Goal: Task Accomplishment & Management: Manage account settings

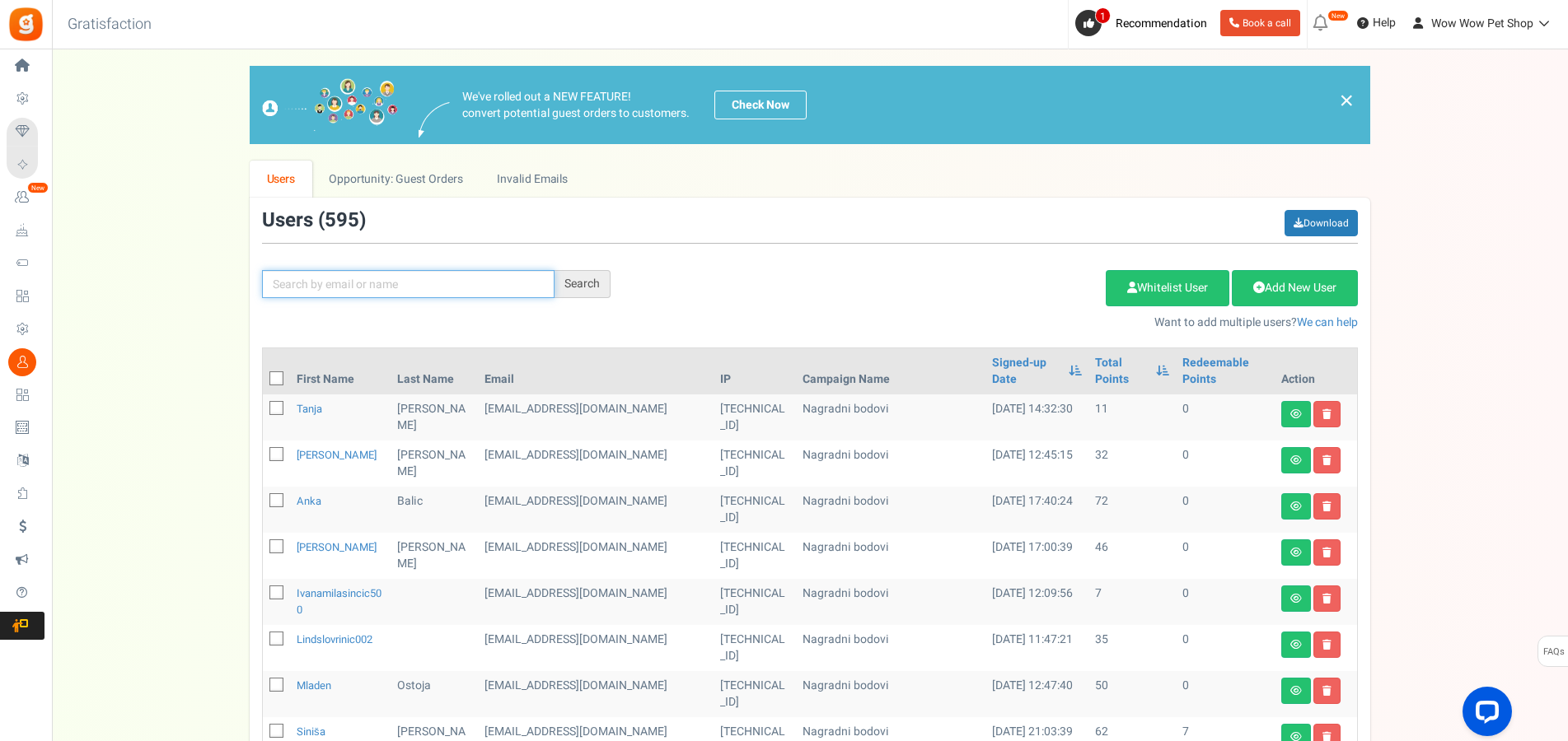
click at [361, 290] on input "text" at bounding box center [407, 284] width 292 height 28
type input "smiljan"
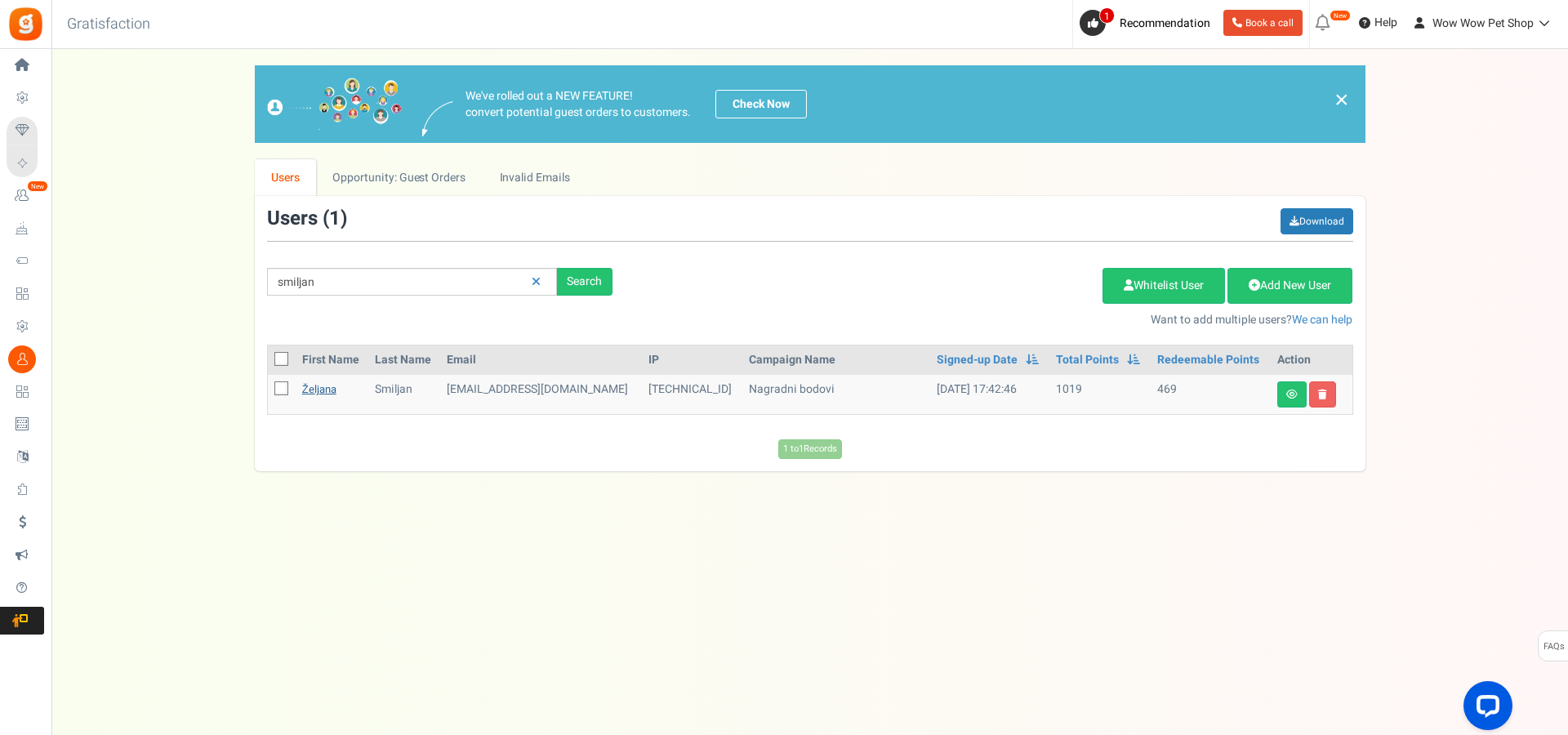
click at [314, 389] on link "Željana" at bounding box center [319, 389] width 35 height 15
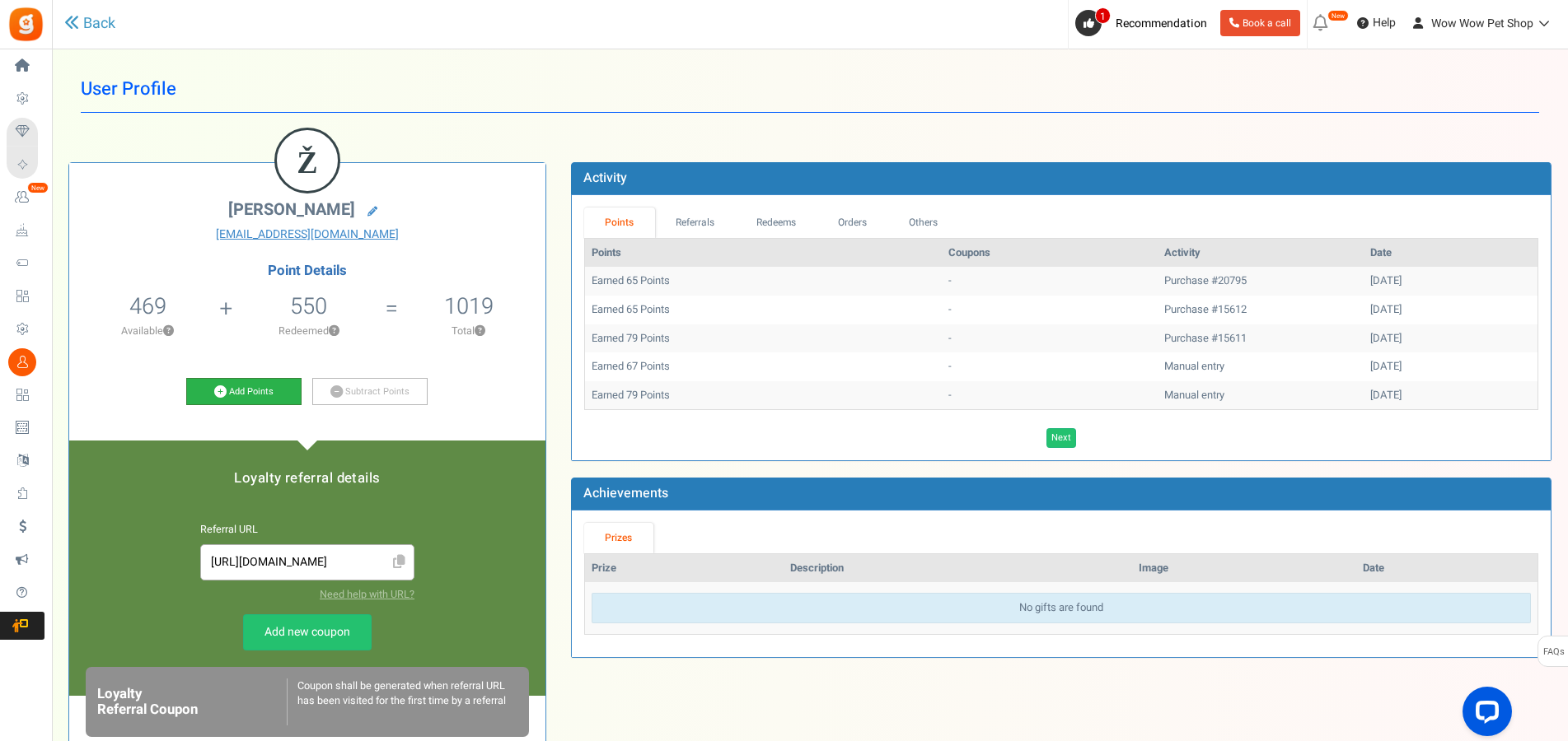
click at [244, 399] on link "Add Points" at bounding box center [244, 392] width 115 height 28
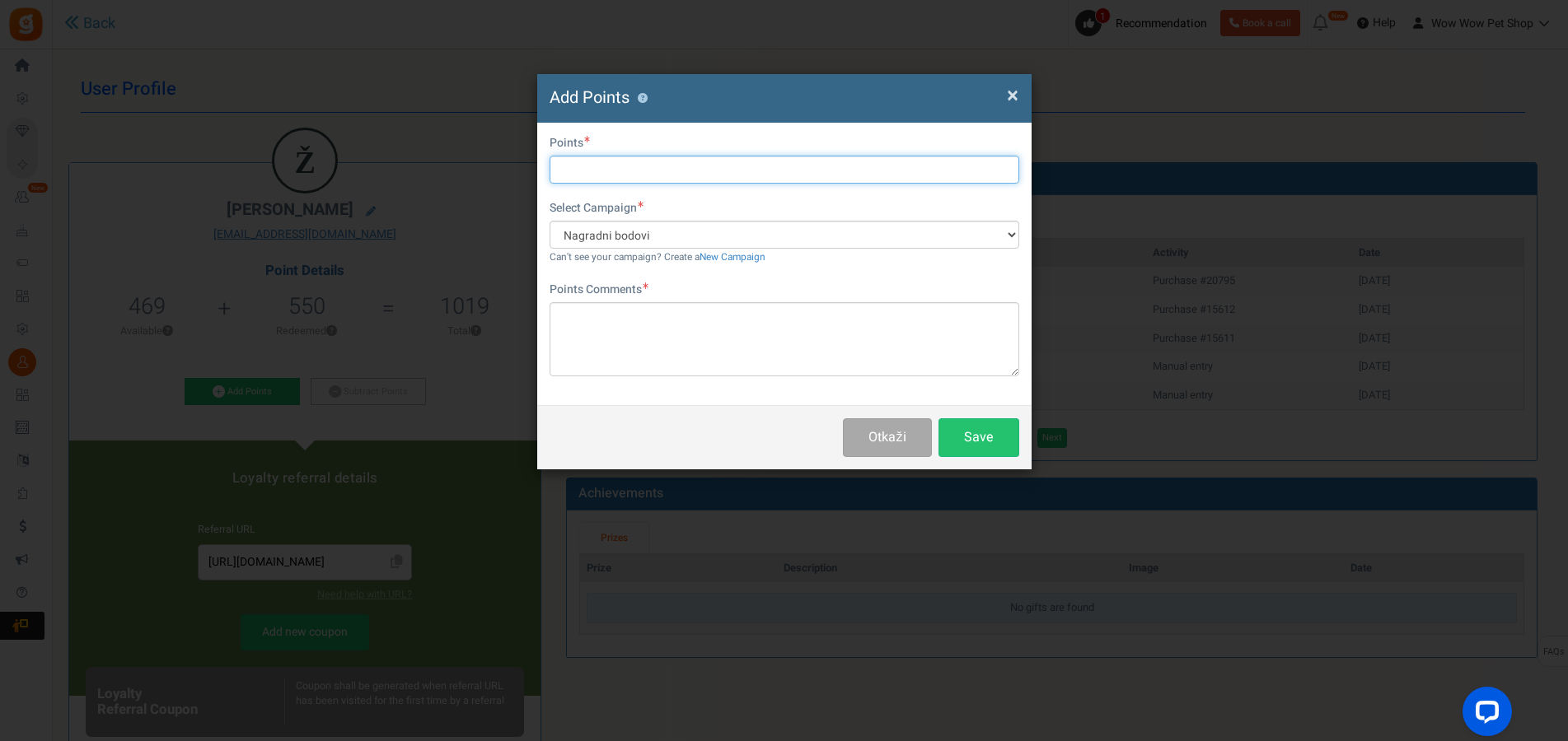
click at [579, 170] on input "text" at bounding box center [784, 169] width 470 height 28
type input "49"
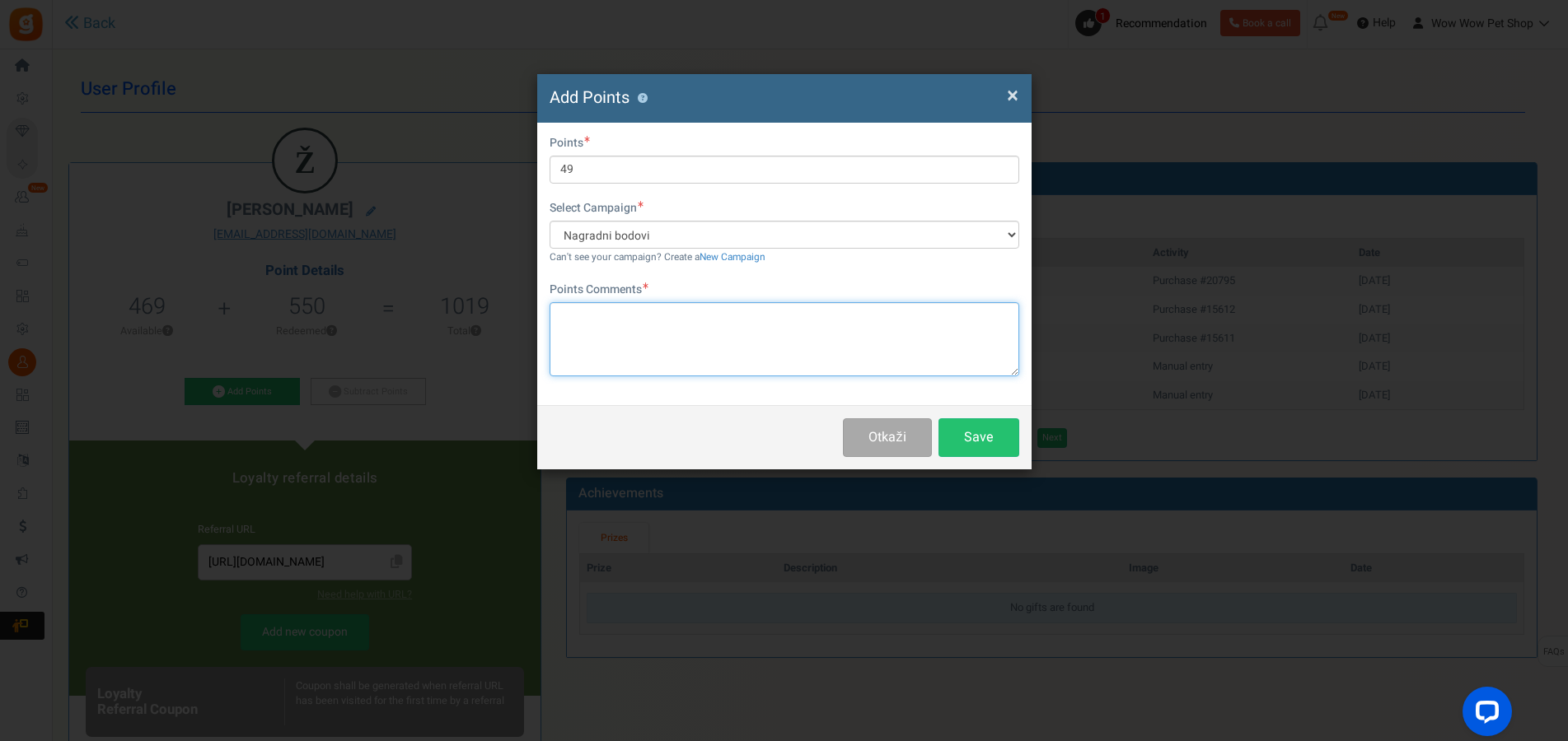
click at [627, 341] on textarea at bounding box center [784, 339] width 470 height 74
click at [672, 317] on textarea "Račun br." at bounding box center [784, 339] width 470 height 74
type textarea "Račun br. 1525"
click at [984, 440] on button "Save" at bounding box center [978, 437] width 81 height 38
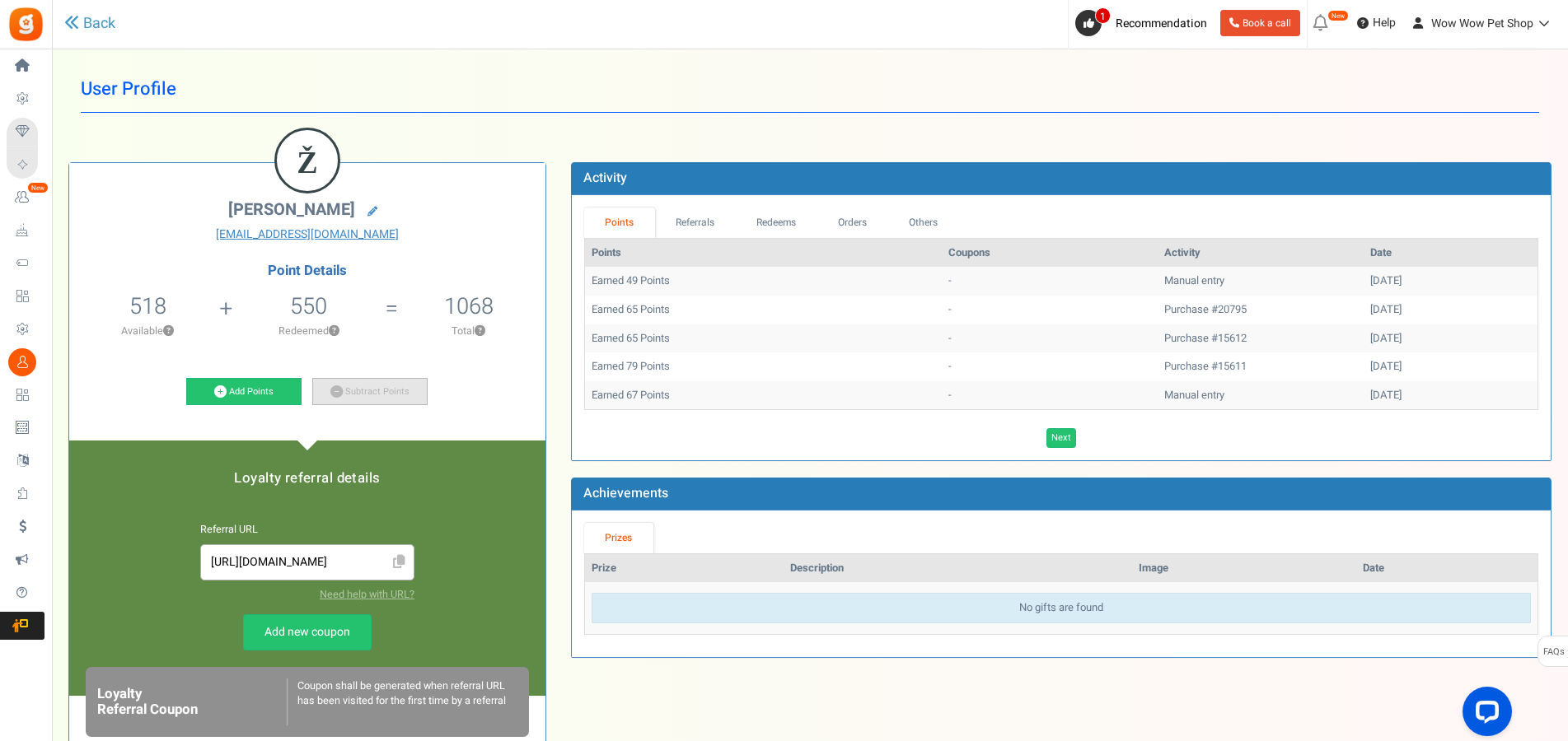
click at [343, 390] on link "Subtract Points" at bounding box center [369, 392] width 115 height 28
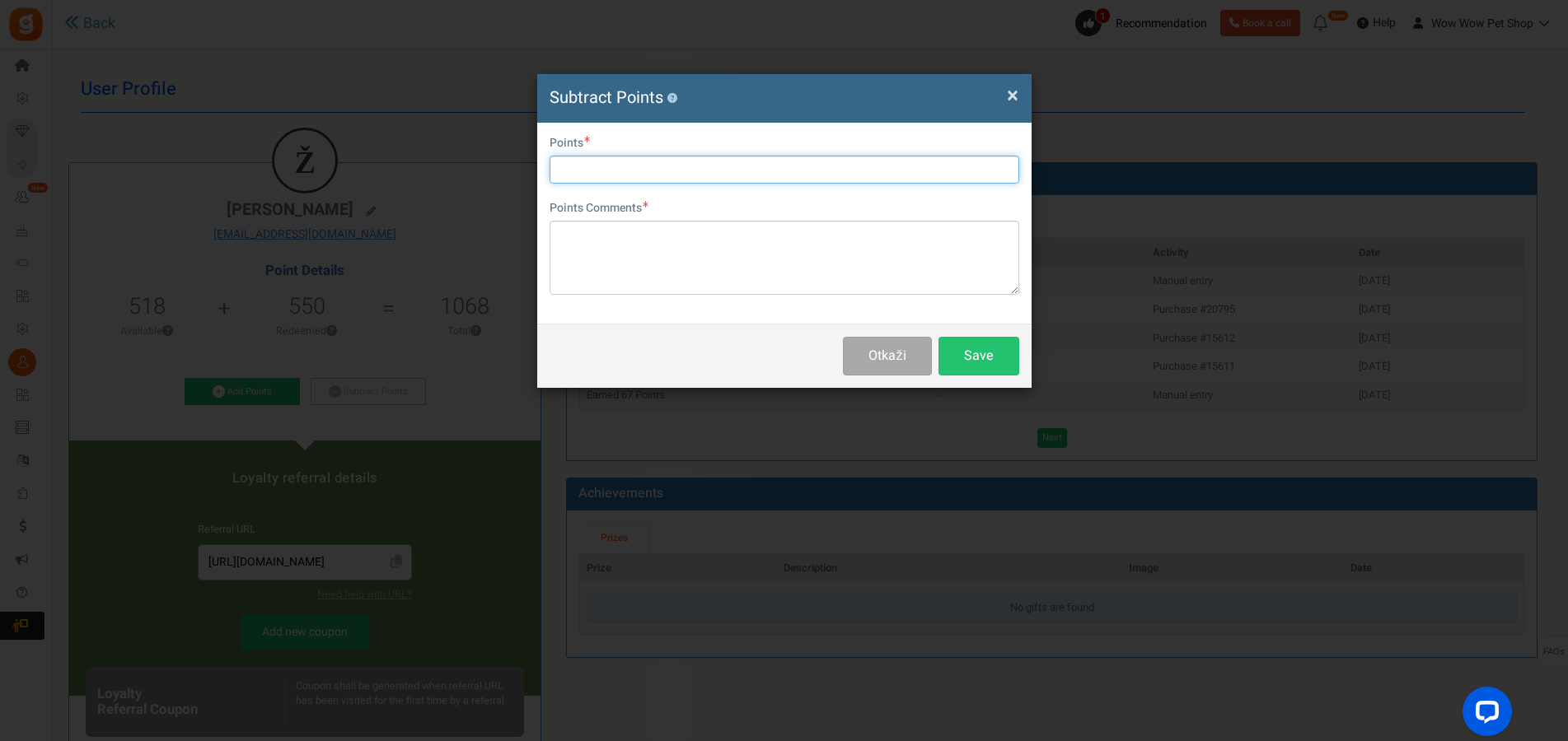
click at [641, 173] on input "text" at bounding box center [784, 169] width 470 height 28
type input "200"
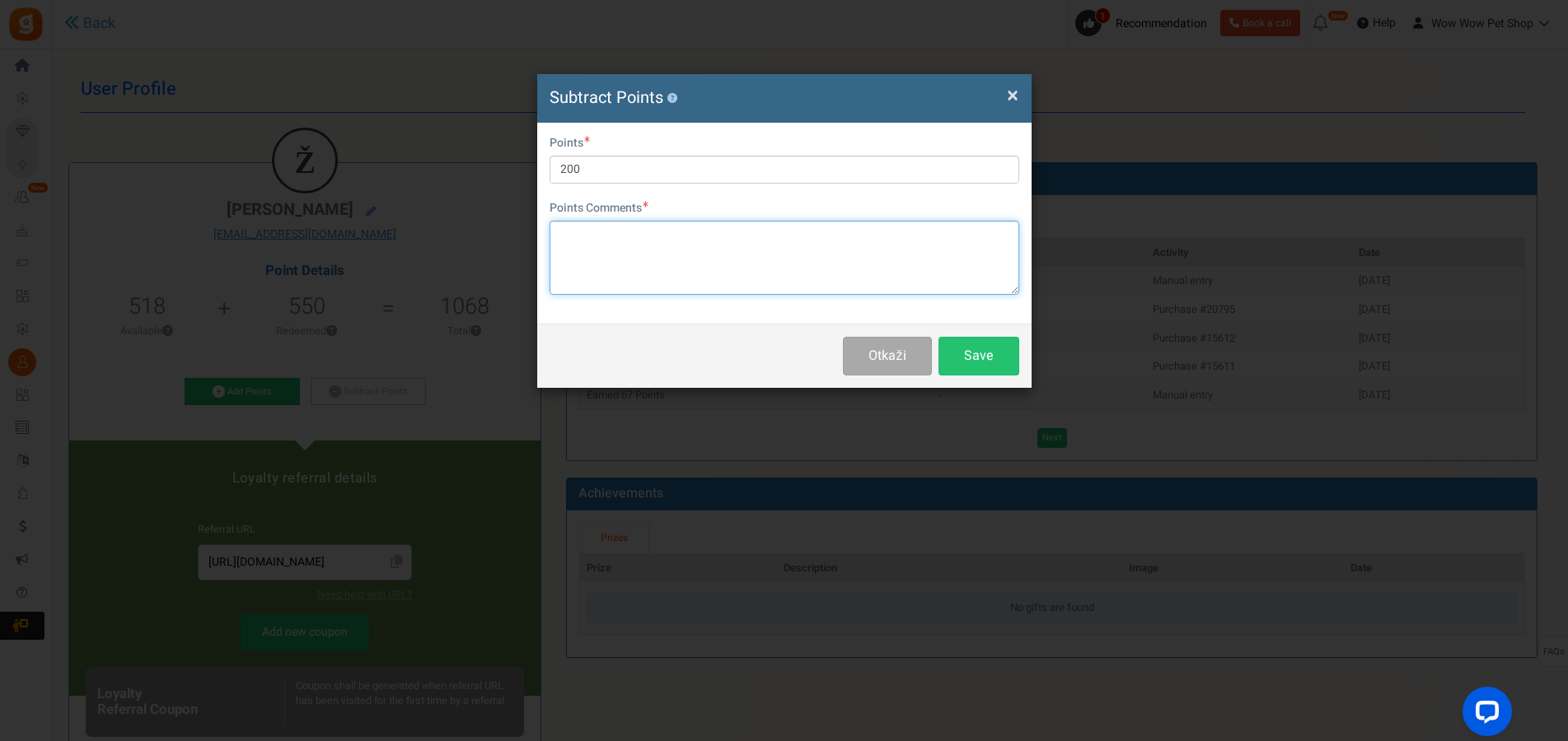
click at [633, 247] on textarea at bounding box center [784, 257] width 470 height 74
type textarea "Račun br. 1525"
click at [984, 359] on button "Save" at bounding box center [978, 355] width 81 height 38
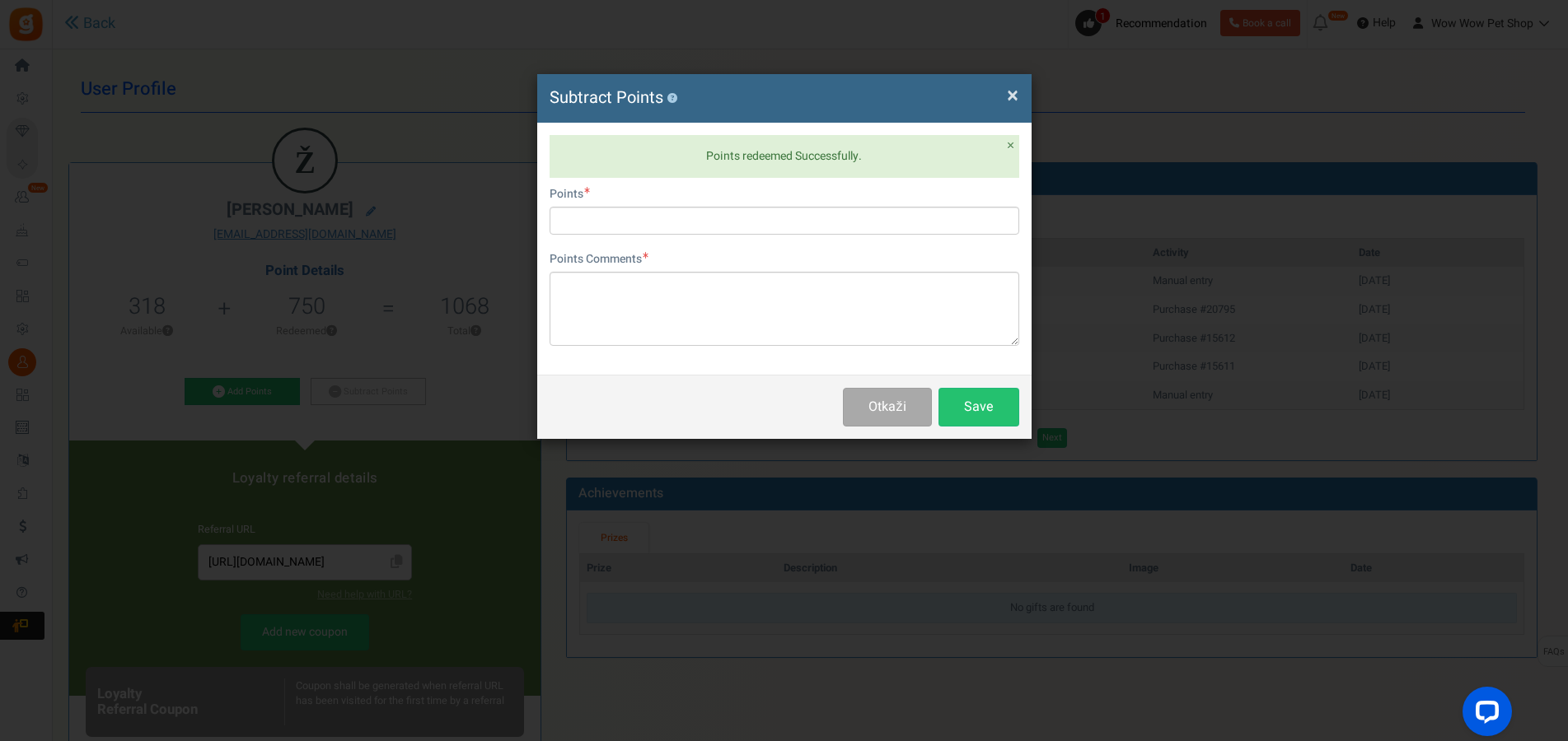
click at [1018, 95] on h4 "Subtract Points ?" at bounding box center [784, 99] width 470 height 24
click at [1006, 90] on h4 "Subtract Points ?" at bounding box center [784, 99] width 470 height 24
click at [1012, 95] on span "×" at bounding box center [1012, 95] width 12 height 32
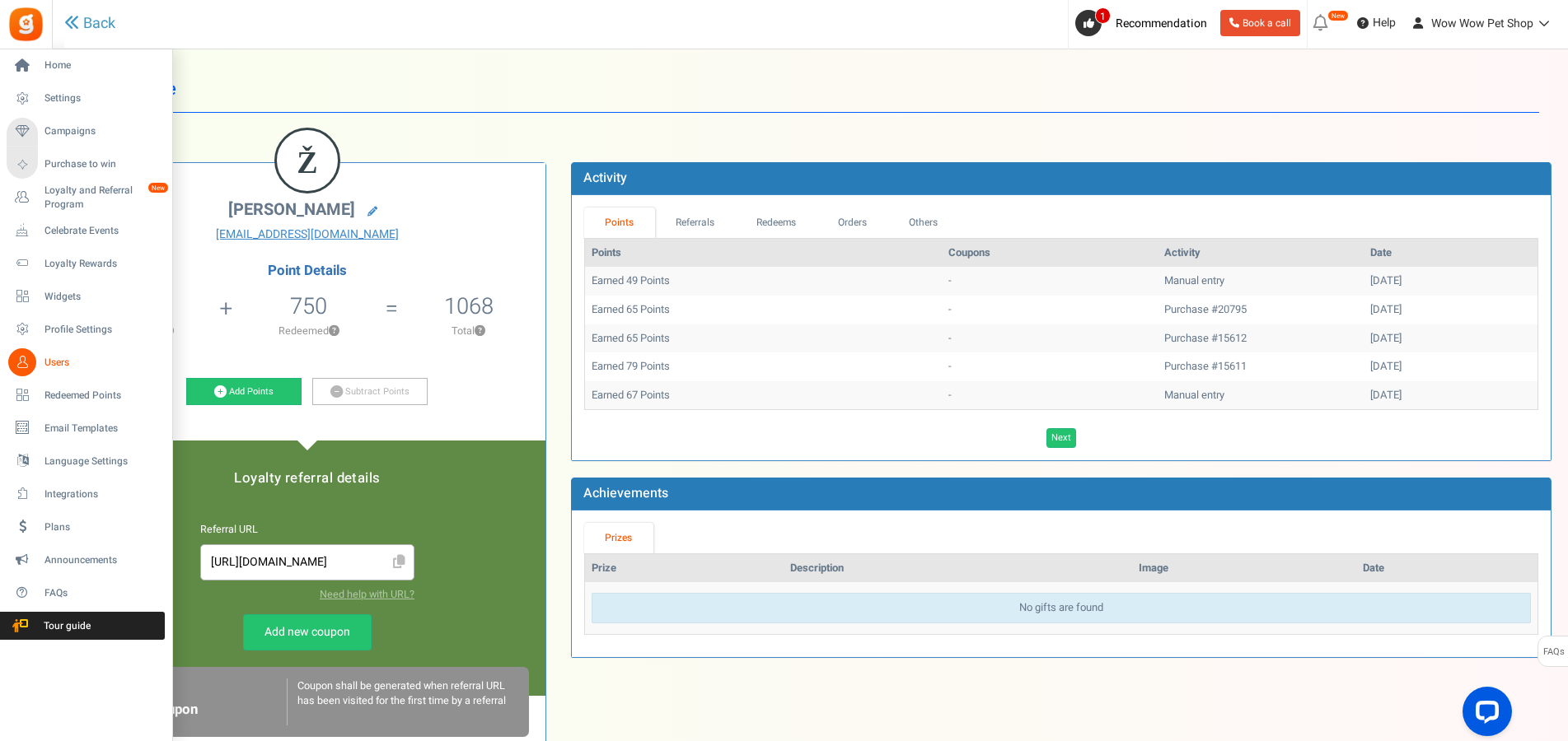
click at [23, 360] on icon at bounding box center [22, 362] width 28 height 28
